Goal: Information Seeking & Learning: Find specific fact

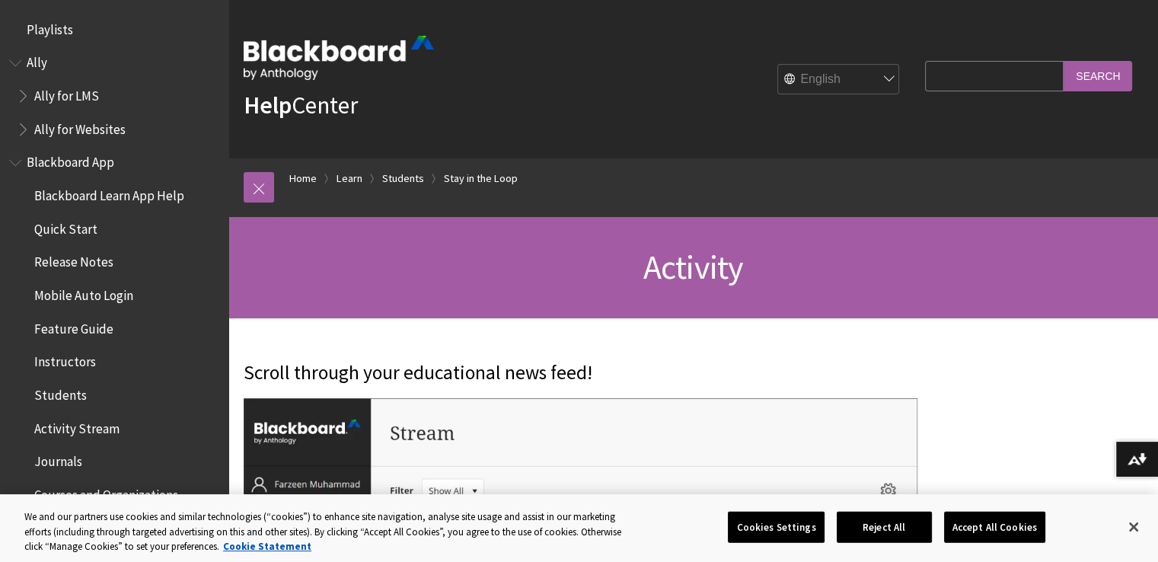
scroll to position [1566, 0]
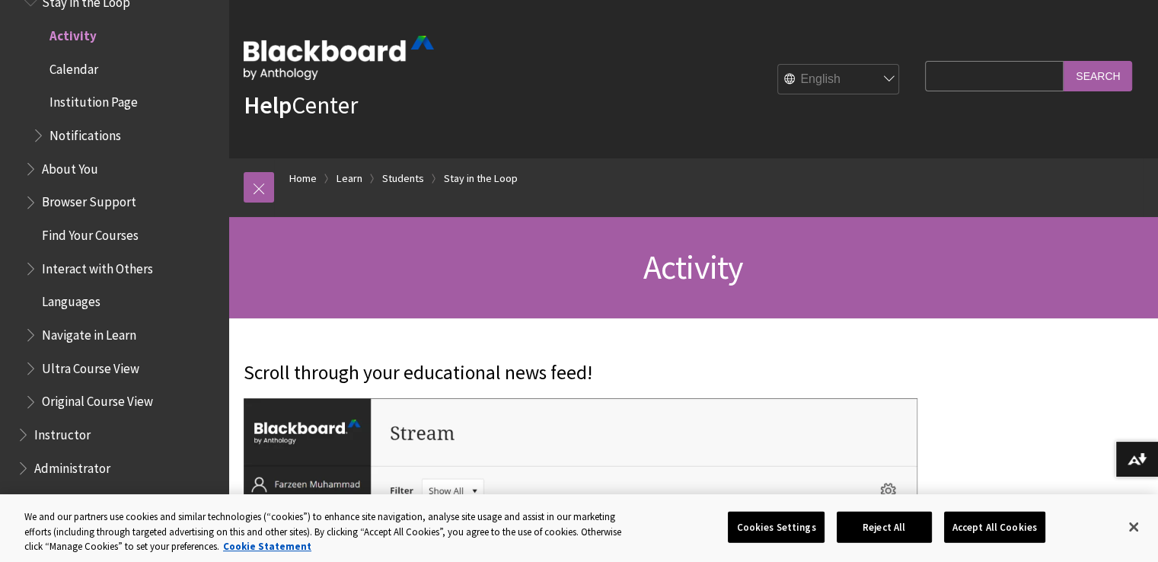
click at [962, 79] on input "Search Query" at bounding box center [994, 76] width 139 height 30
type input "EDIAware"
click at [1064, 61] on input "Search" at bounding box center [1098, 76] width 69 height 30
